Goal: Communication & Community: Answer question/provide support

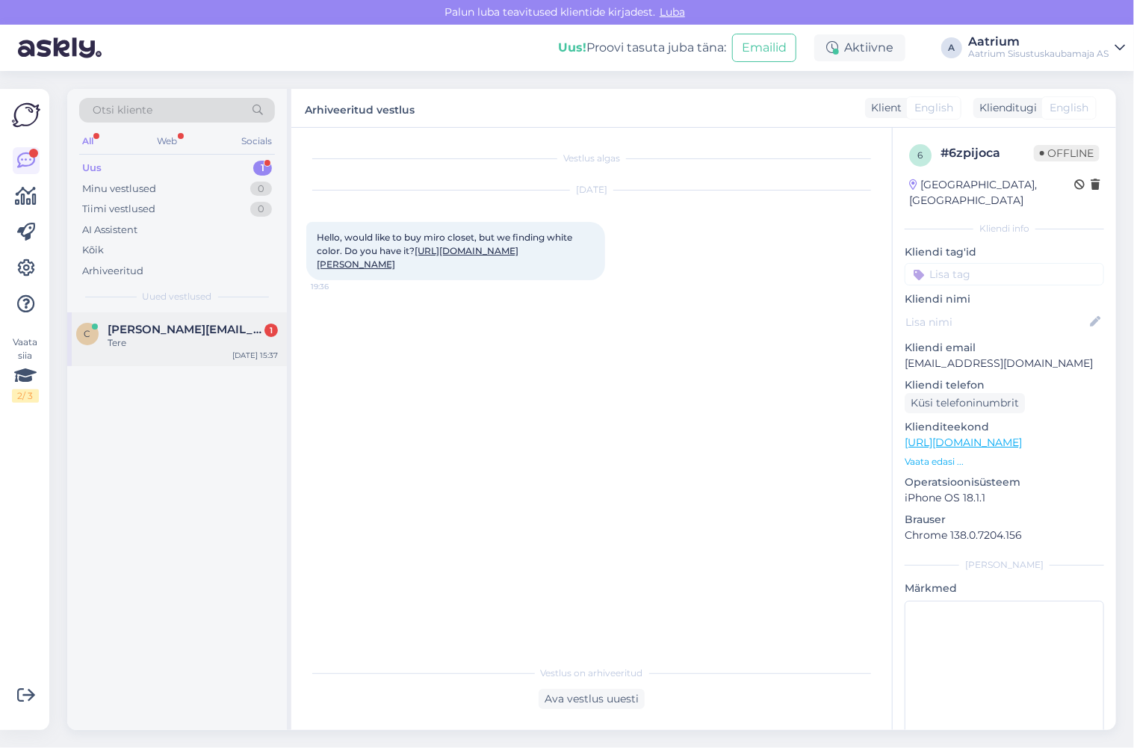
click at [155, 336] on div "Tere" at bounding box center [193, 342] width 170 height 13
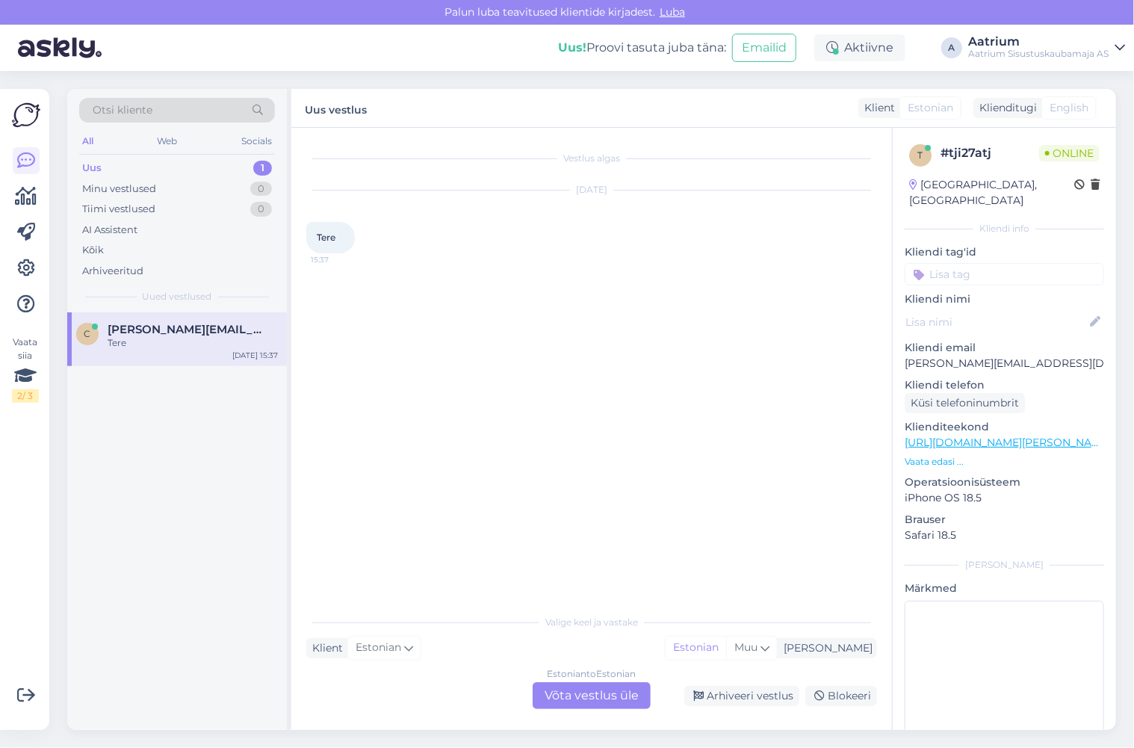
click at [607, 689] on div "Estonian to Estonian Võta vestlus üle" at bounding box center [591, 695] width 118 height 27
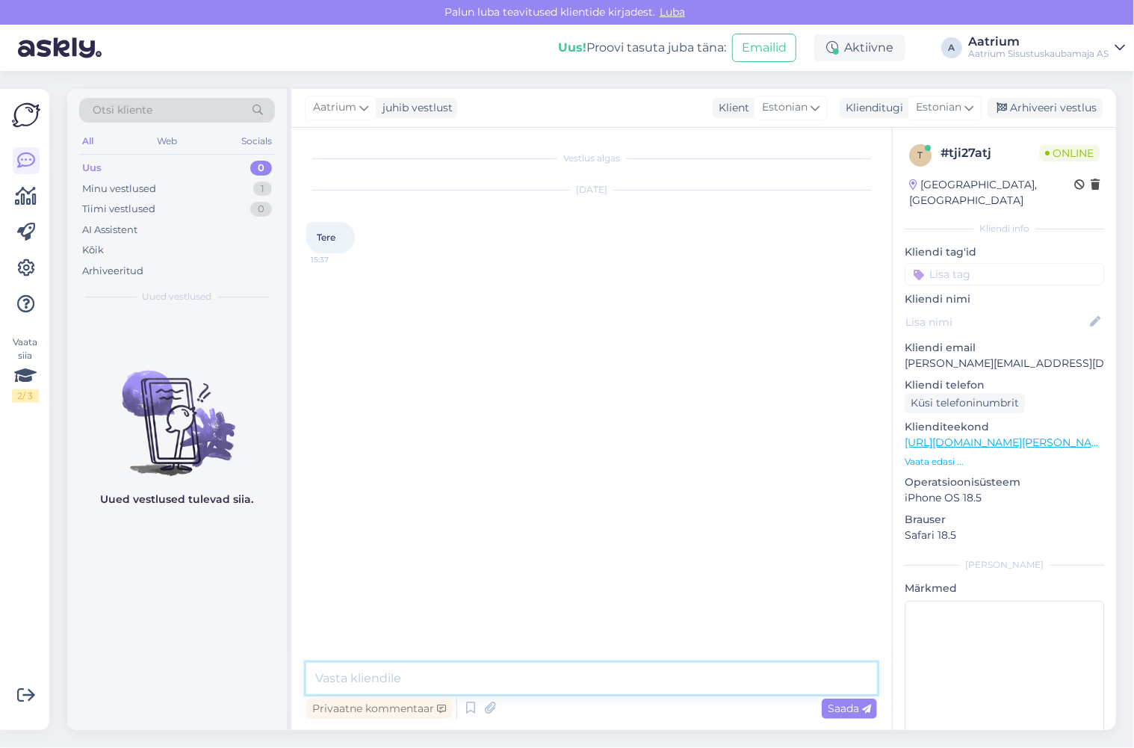
click at [583, 674] on textarea at bounding box center [591, 677] width 571 height 31
type textarea "Tere!"
click at [830, 708] on span "Saada" at bounding box center [849, 707] width 43 height 13
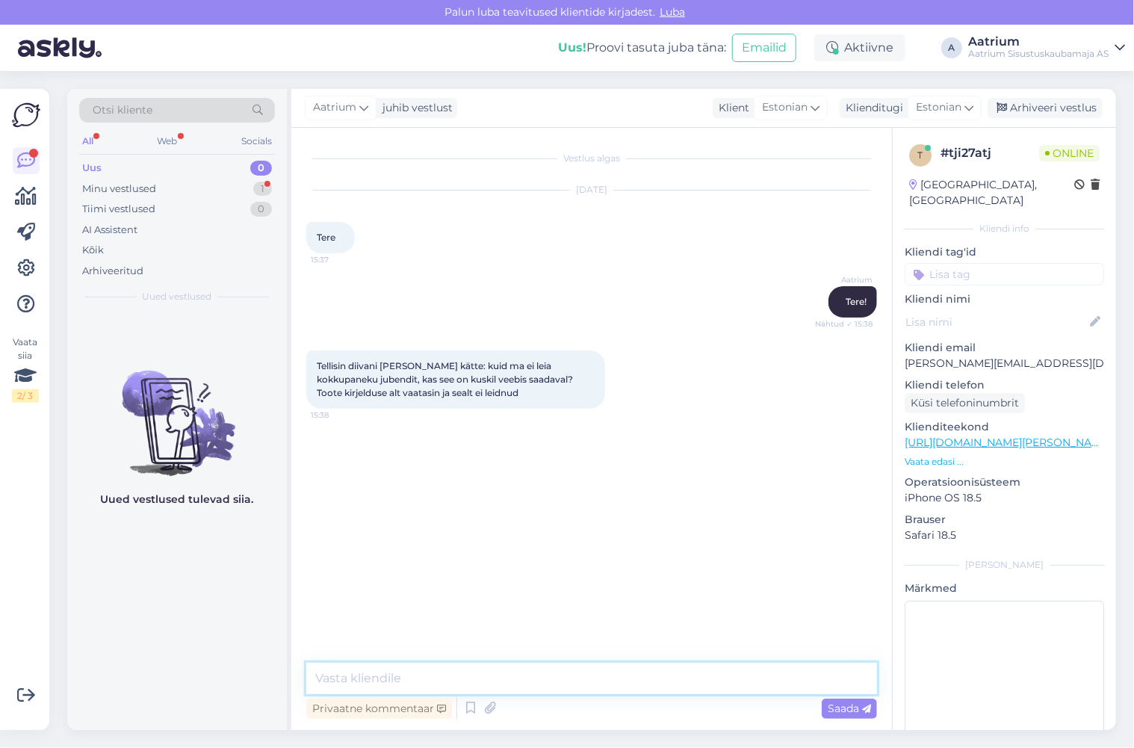
click at [448, 672] on textarea at bounding box center [591, 677] width 571 height 31
click at [388, 677] on textarea "Tavaliselt peb olema tootega kaasas. Kas vaatasite kõik võimalikud kohad üle?" at bounding box center [591, 677] width 571 height 31
type textarea "Tavaliselt peab olema tootega kaasas. Kas vaatasite kõik võimalikud kohad üle?"
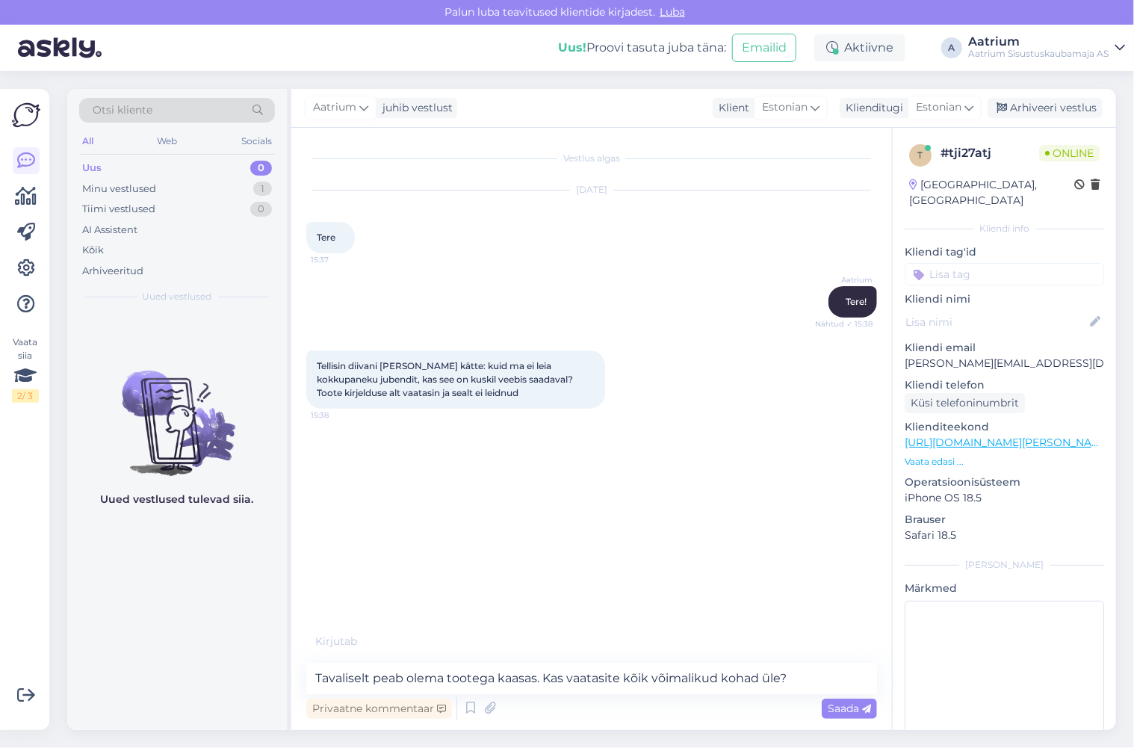
click at [845, 718] on div "Privaatne kommentaar Saada" at bounding box center [591, 708] width 571 height 28
click at [844, 711] on span "Saada" at bounding box center [849, 707] width 43 height 13
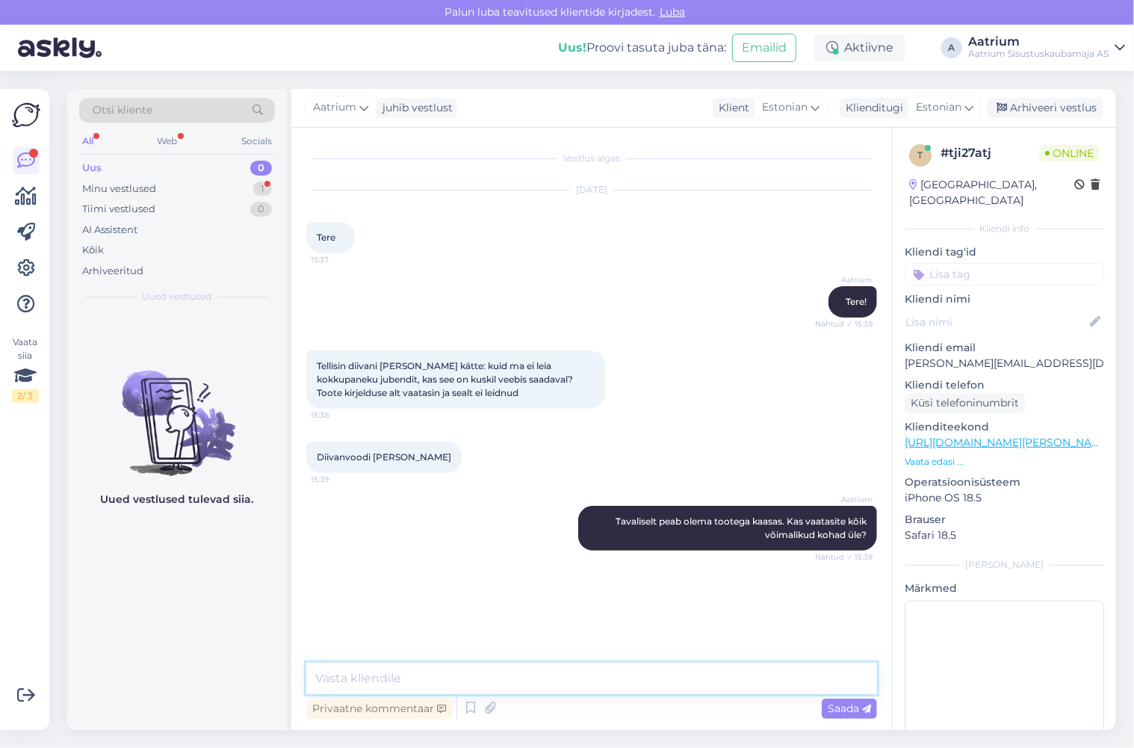
click at [379, 673] on textarea at bounding box center [591, 677] width 571 height 31
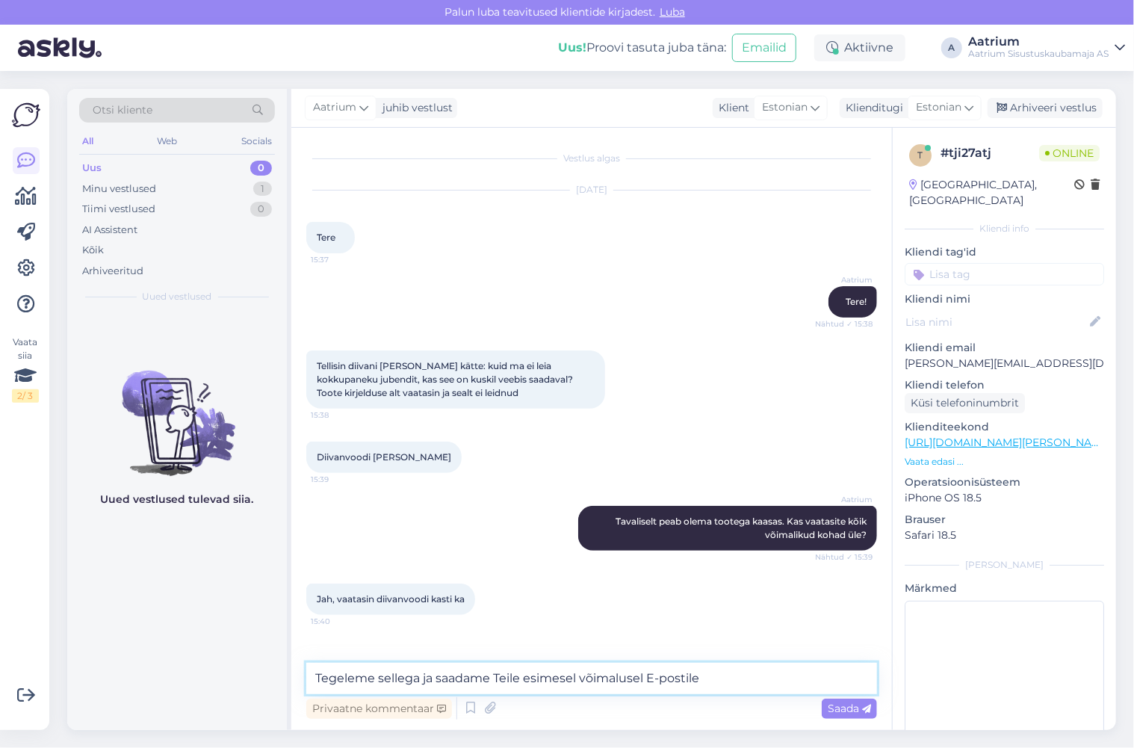
click at [654, 677] on textarea "Tegeleme sellega ja saadame Teile esimesel võimalusel E-postile" at bounding box center [591, 677] width 571 height 31
click at [727, 673] on textarea "Tegeleme sellega ja saadame Teile esimesel võimalusel e-postile" at bounding box center [591, 677] width 571 height 31
drag, startPoint x: 1031, startPoint y: 347, endPoint x: 903, endPoint y: 354, distance: 127.9
click at [903, 354] on div "t # tji27atj Online [GEOGRAPHIC_DATA], [GEOGRAPHIC_DATA] Kliendi info Kliendi t…" at bounding box center [1003, 443] width 223 height 630
copy p "[PERSON_NAME][EMAIL_ADDRESS][DOMAIN_NAME]"
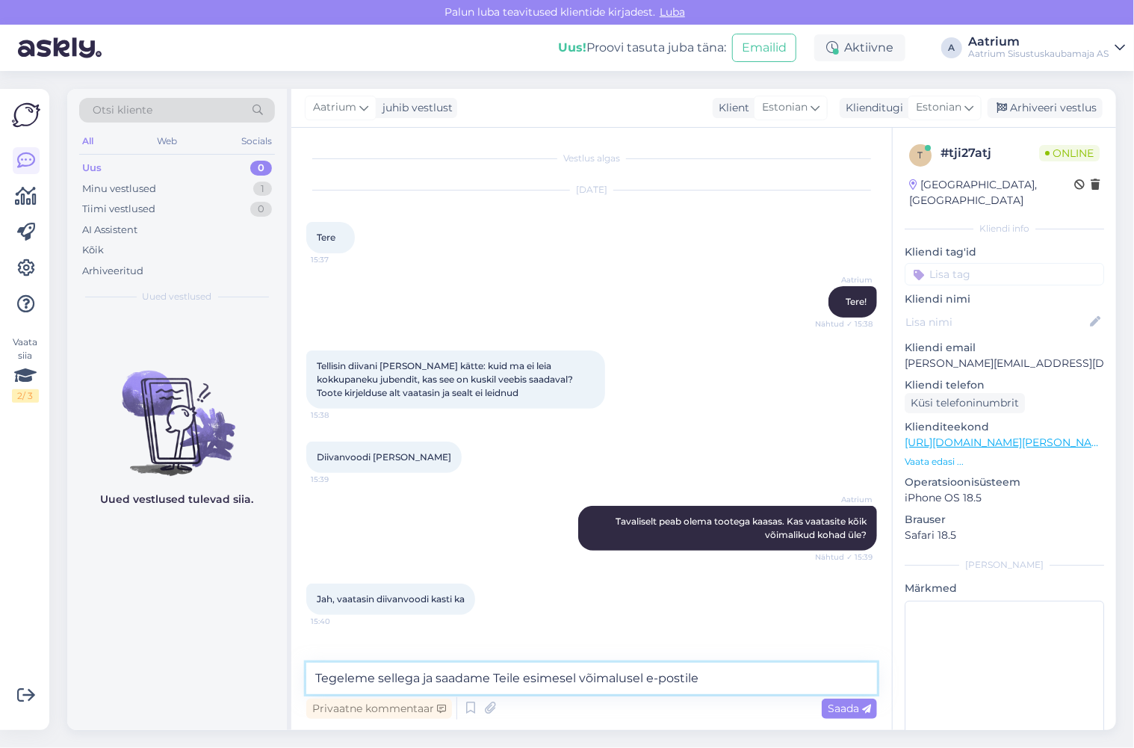
click at [738, 677] on textarea "Tegeleme sellega ja saadame Teile esimesel võimalusel e-postile" at bounding box center [591, 677] width 571 height 31
paste textarea "[PERSON_NAME][EMAIL_ADDRESS][DOMAIN_NAME]"
type textarea "Tegeleme sellega ja saadame Teile esimesel võimalusel e-postile [PERSON_NAME][E…"
click at [855, 712] on span "Saada" at bounding box center [849, 707] width 43 height 13
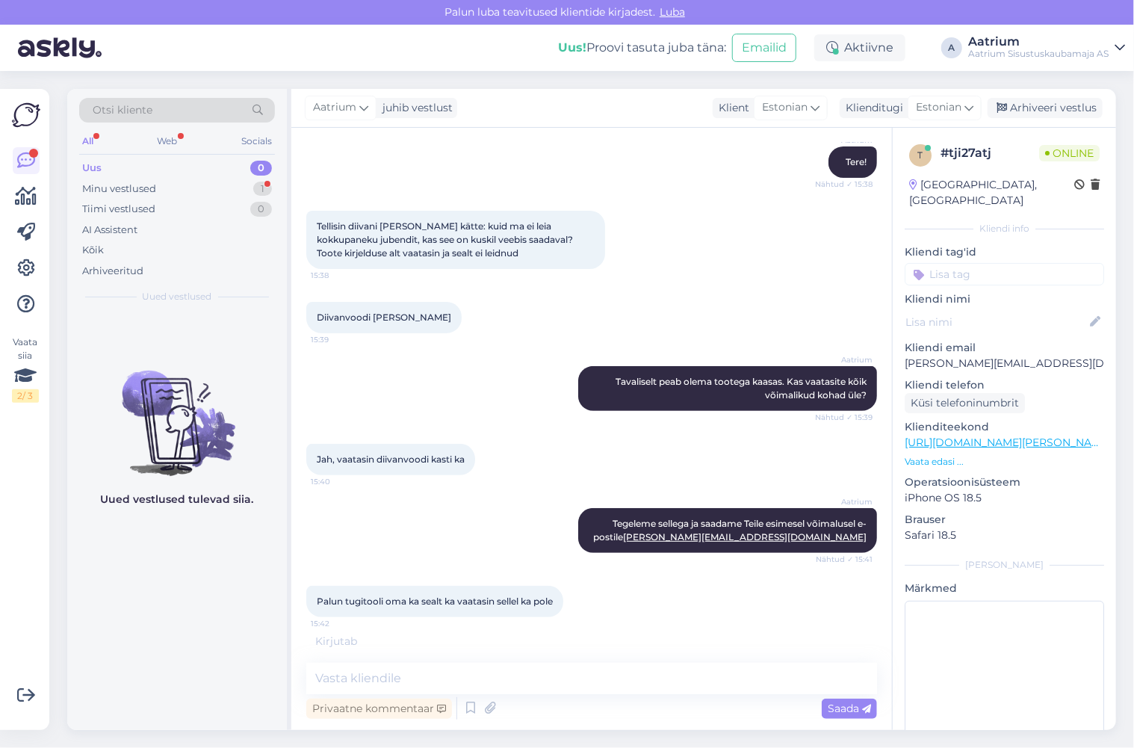
scroll to position [188, 0]
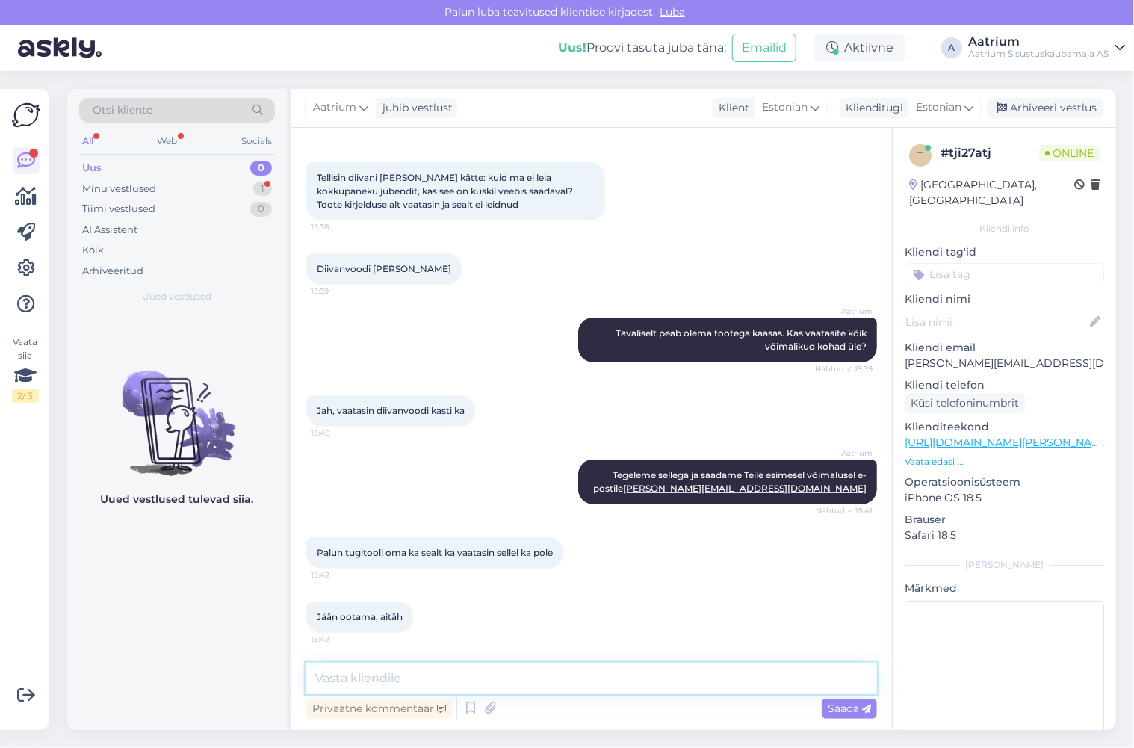
click at [344, 675] on textarea at bounding box center [591, 677] width 571 height 31
type textarea "Hästi. [PERSON_NAME] info edasi [PERSON_NAME] Teile saata."
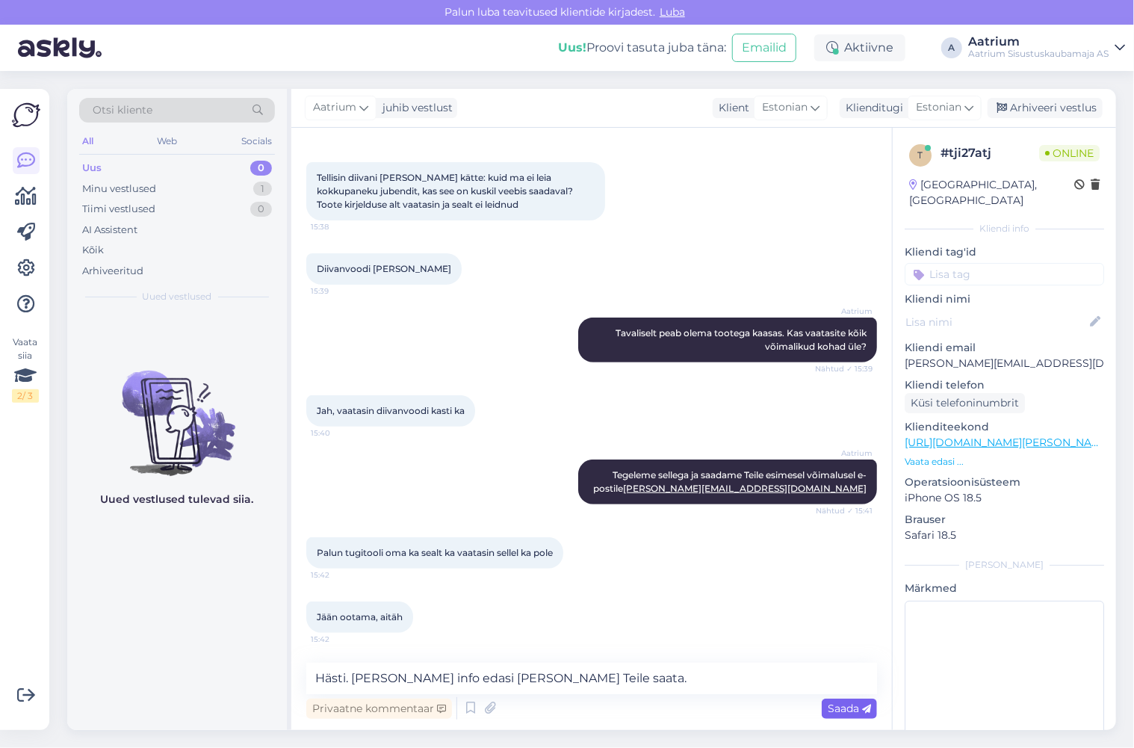
click at [835, 707] on span "Saada" at bounding box center [849, 707] width 43 height 13
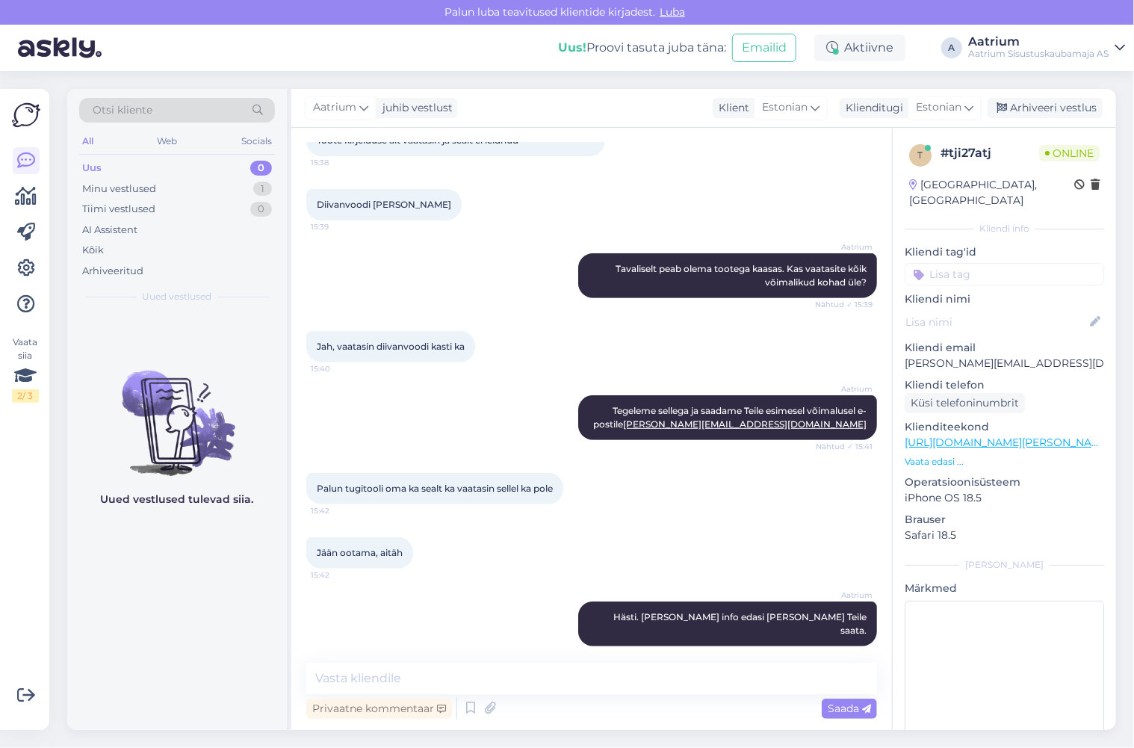
click at [420, 430] on div "Aatrium Tegeleme sellega ja saadame Teile esimesel võimalusel e-postile [PERSON…" at bounding box center [591, 418] width 571 height 78
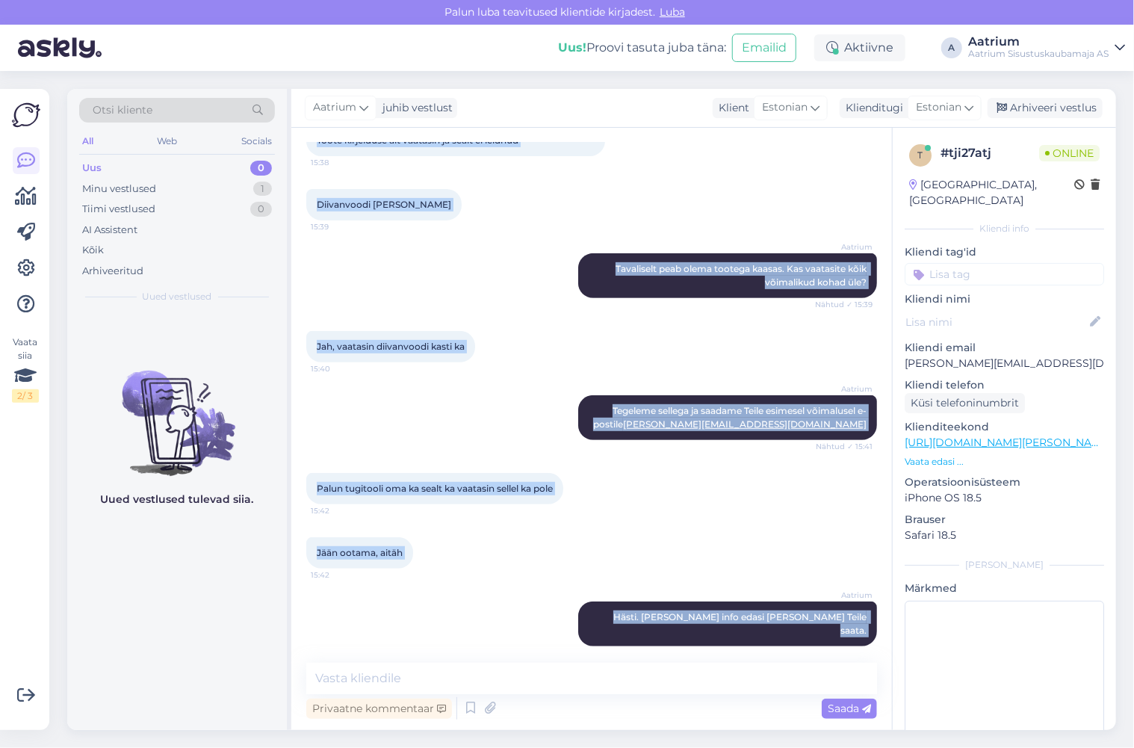
drag, startPoint x: 307, startPoint y: 184, endPoint x: 863, endPoint y: 663, distance: 734.0
click at [863, 663] on div "Vestlus algas [DATE] Tere 15:37 Aatrium Tere! Nähtud ✓ 15:38 Tellisin diivani […" at bounding box center [591, 429] width 600 height 602
copy div "[DATE] Tere 15:37 Aatrium Tere! Nähtud ✓ 15:38 Tellisin diivani [PERSON_NAME] k…"
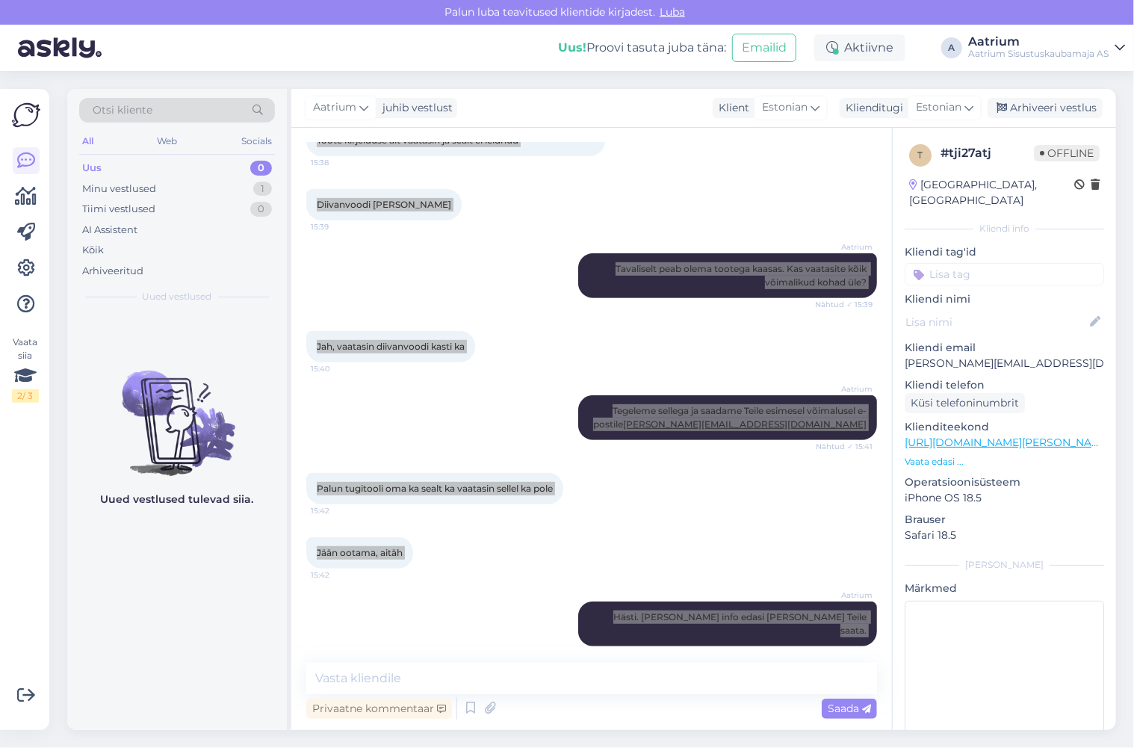
scroll to position [0, 0]
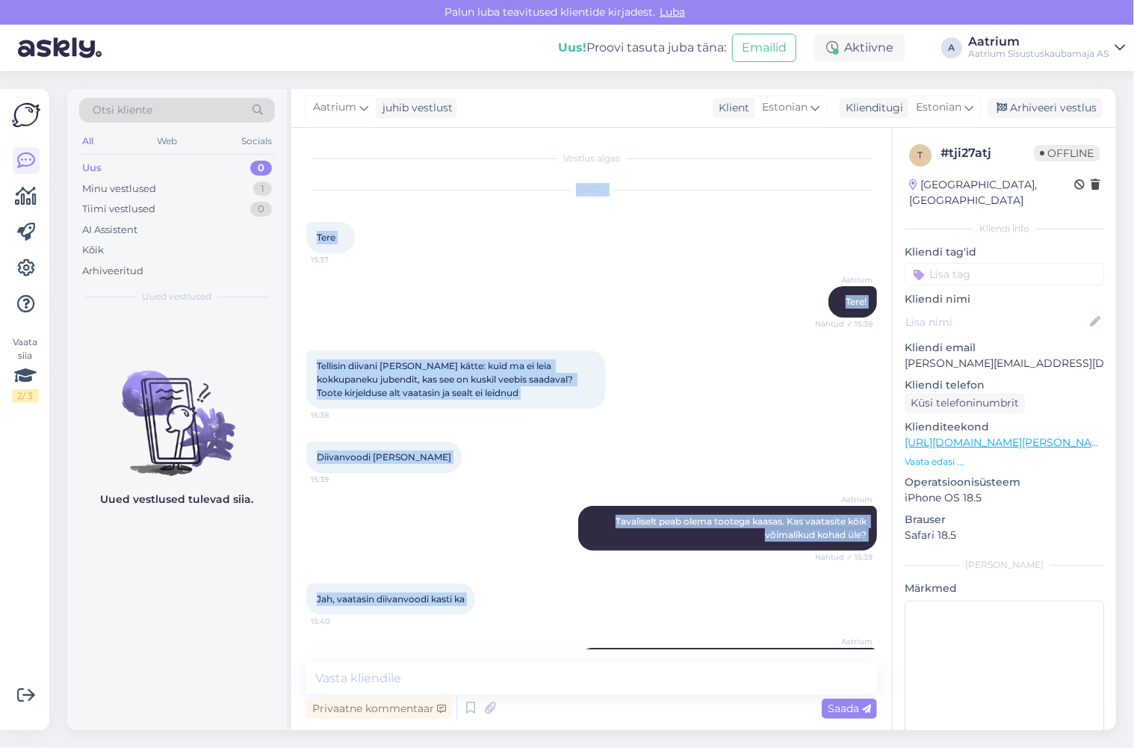
click at [715, 425] on div "Diivanvoodi [PERSON_NAME] 15:39" at bounding box center [591, 457] width 571 height 64
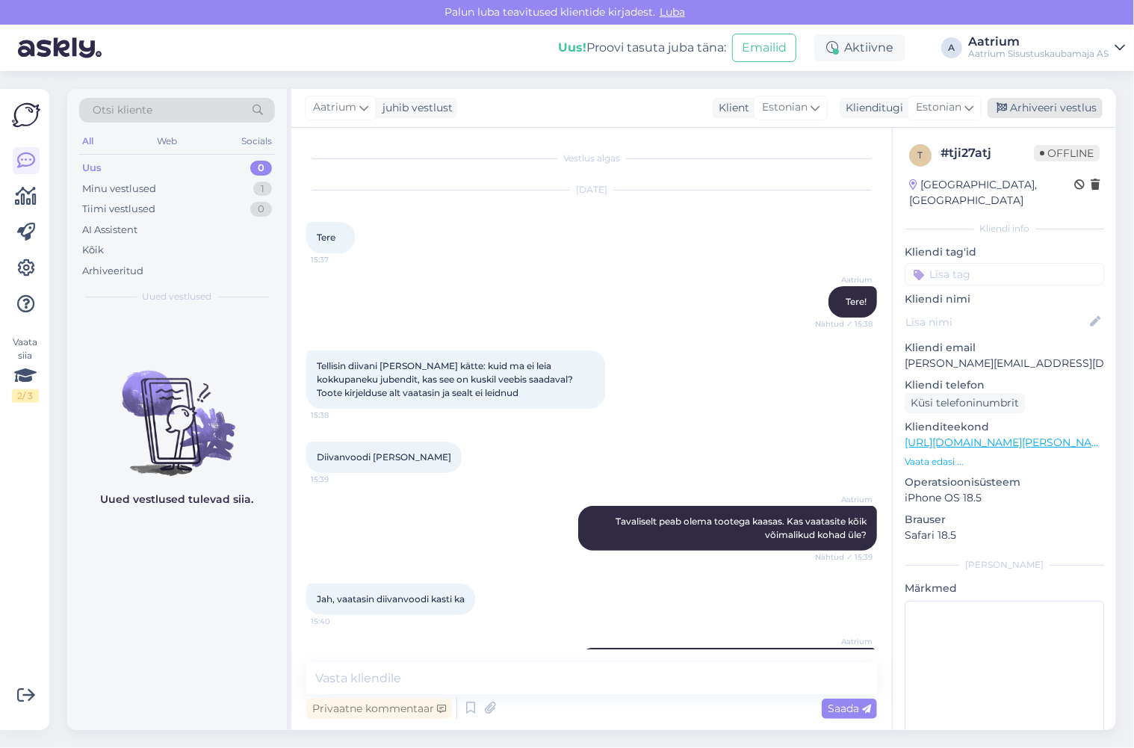
click at [1045, 107] on div "Arhiveeri vestlus" at bounding box center [1044, 108] width 115 height 20
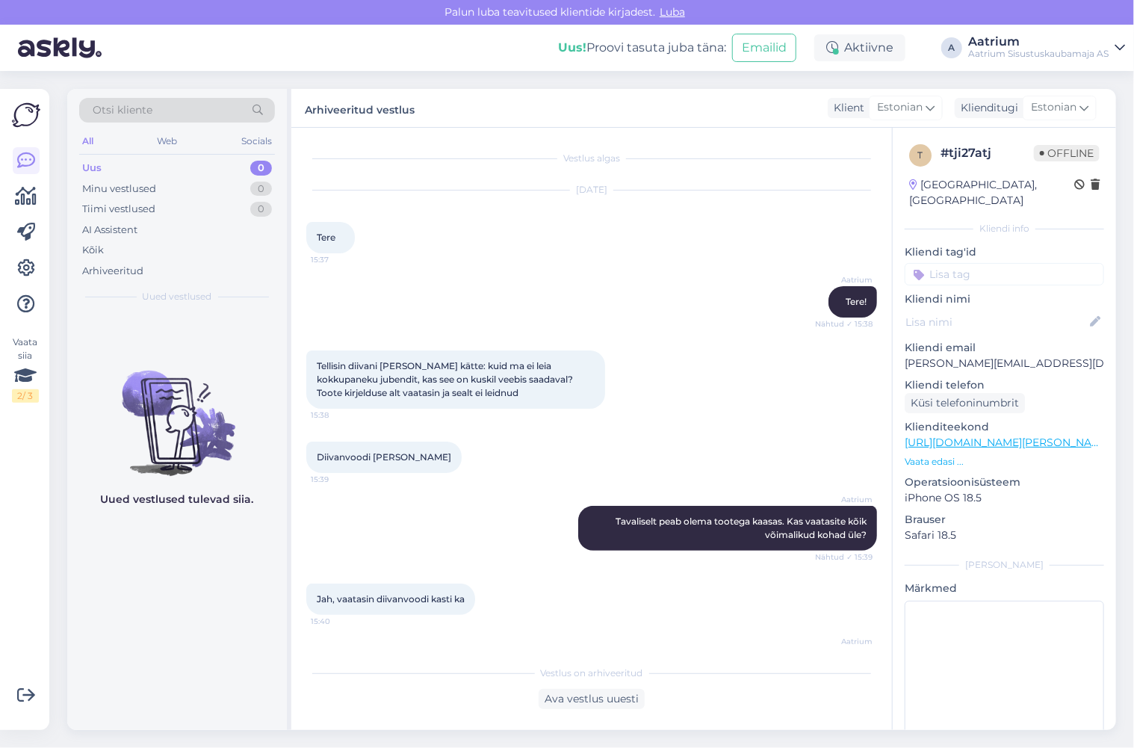
click at [509, 450] on div "Diivanvoodi [PERSON_NAME] 15:39" at bounding box center [591, 457] width 571 height 64
click at [478, 497] on div "Aatrium Tavaliselt peab olema tootega kaasas. Kas vaatasite kõik võimalikud koh…" at bounding box center [591, 528] width 571 height 78
click at [502, 111] on div "Arhiveeritud vestlus Klient Estonian Klienditugi Estonian" at bounding box center [703, 108] width 825 height 39
click at [476, 442] on div "Diivanvoodi [PERSON_NAME] 15:39" at bounding box center [591, 457] width 571 height 64
